Goal: Information Seeking & Learning: Learn about a topic

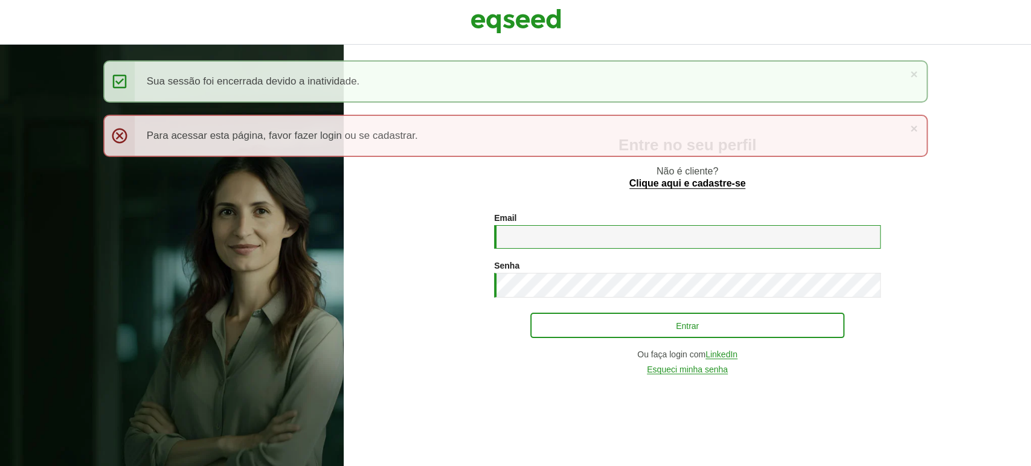
type input "**********"
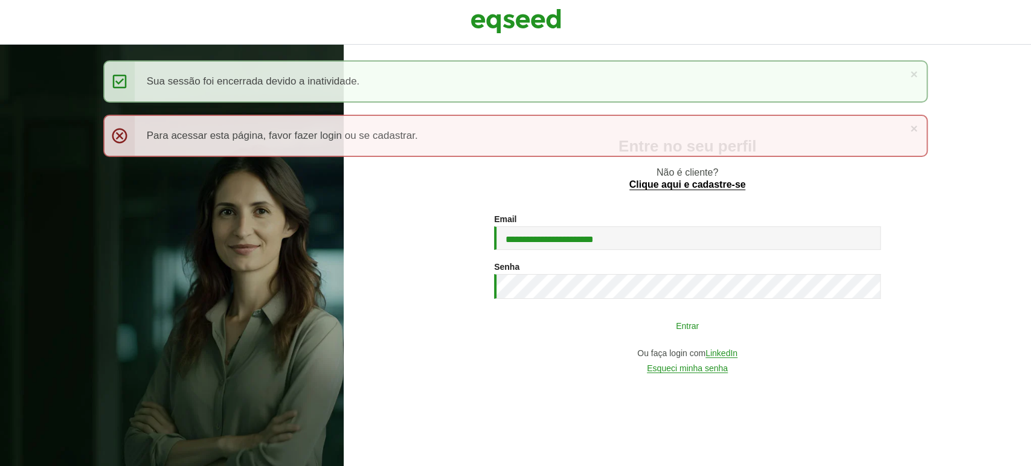
click at [583, 322] on button "Entrar" at bounding box center [687, 325] width 314 height 23
